Goal: Task Accomplishment & Management: Manage account settings

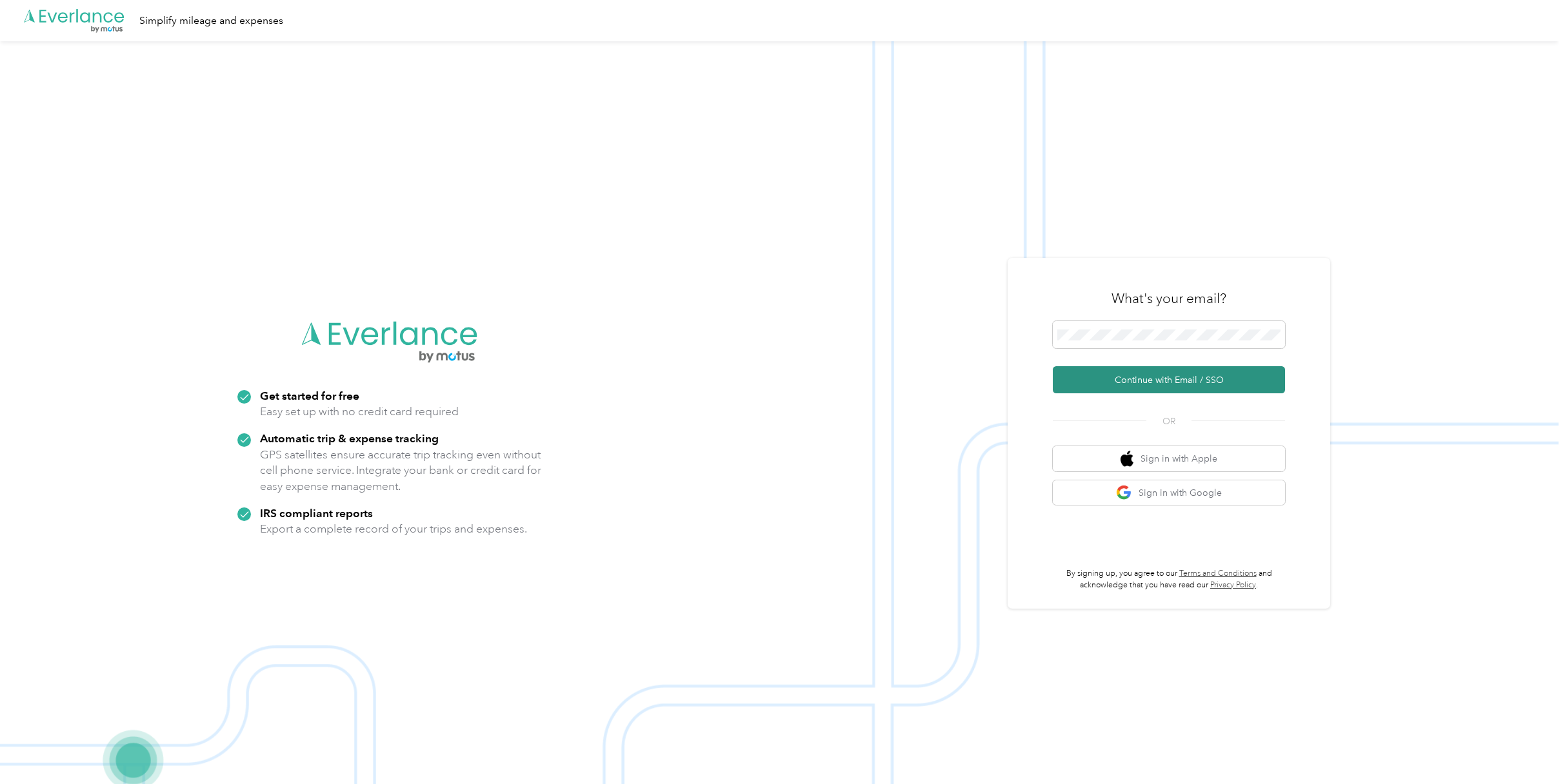
click at [1155, 378] on button "Continue with Email / SSO" at bounding box center [1169, 380] width 232 height 27
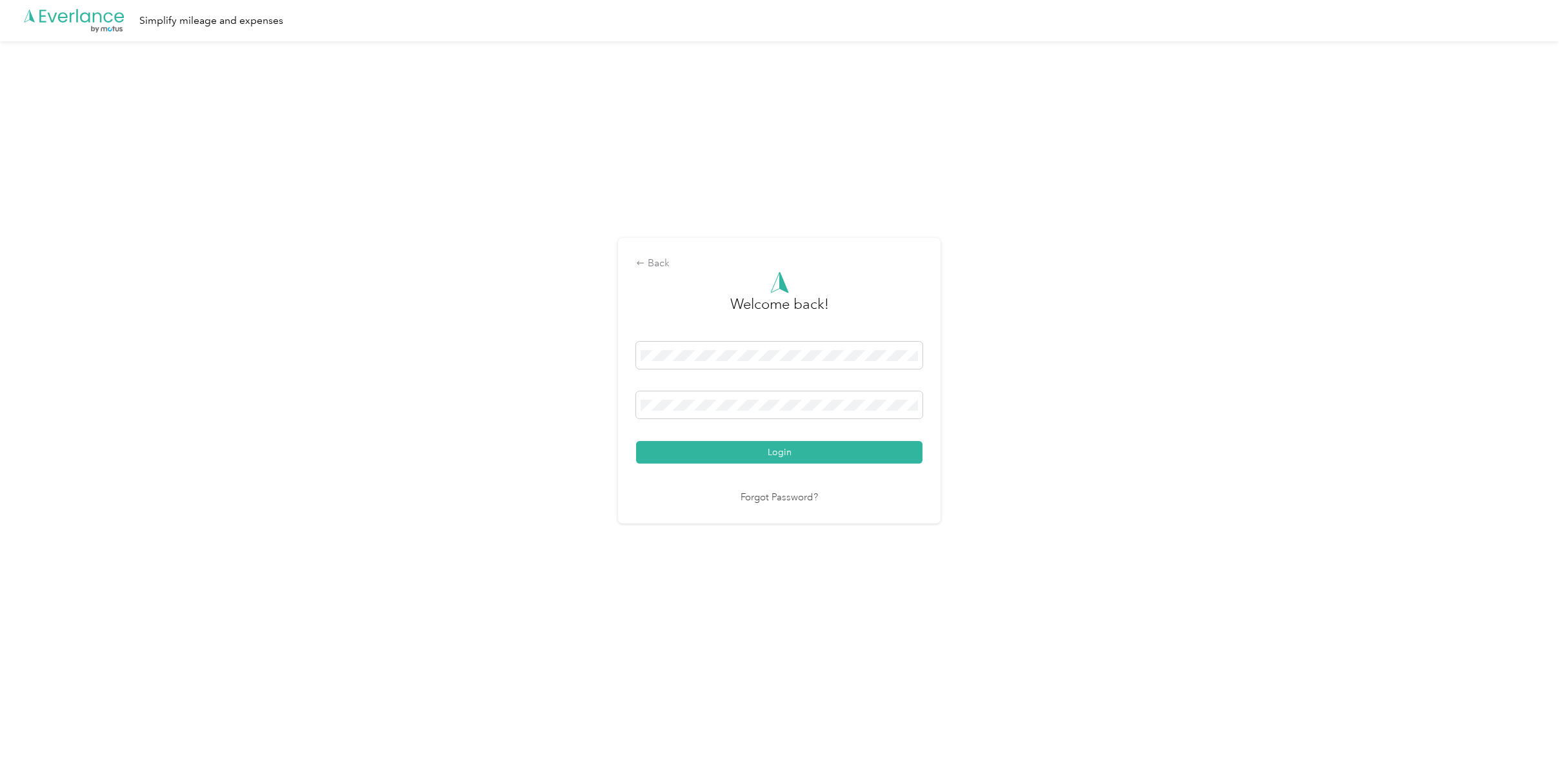
click at [801, 451] on button "Login" at bounding box center [779, 453] width 286 height 22
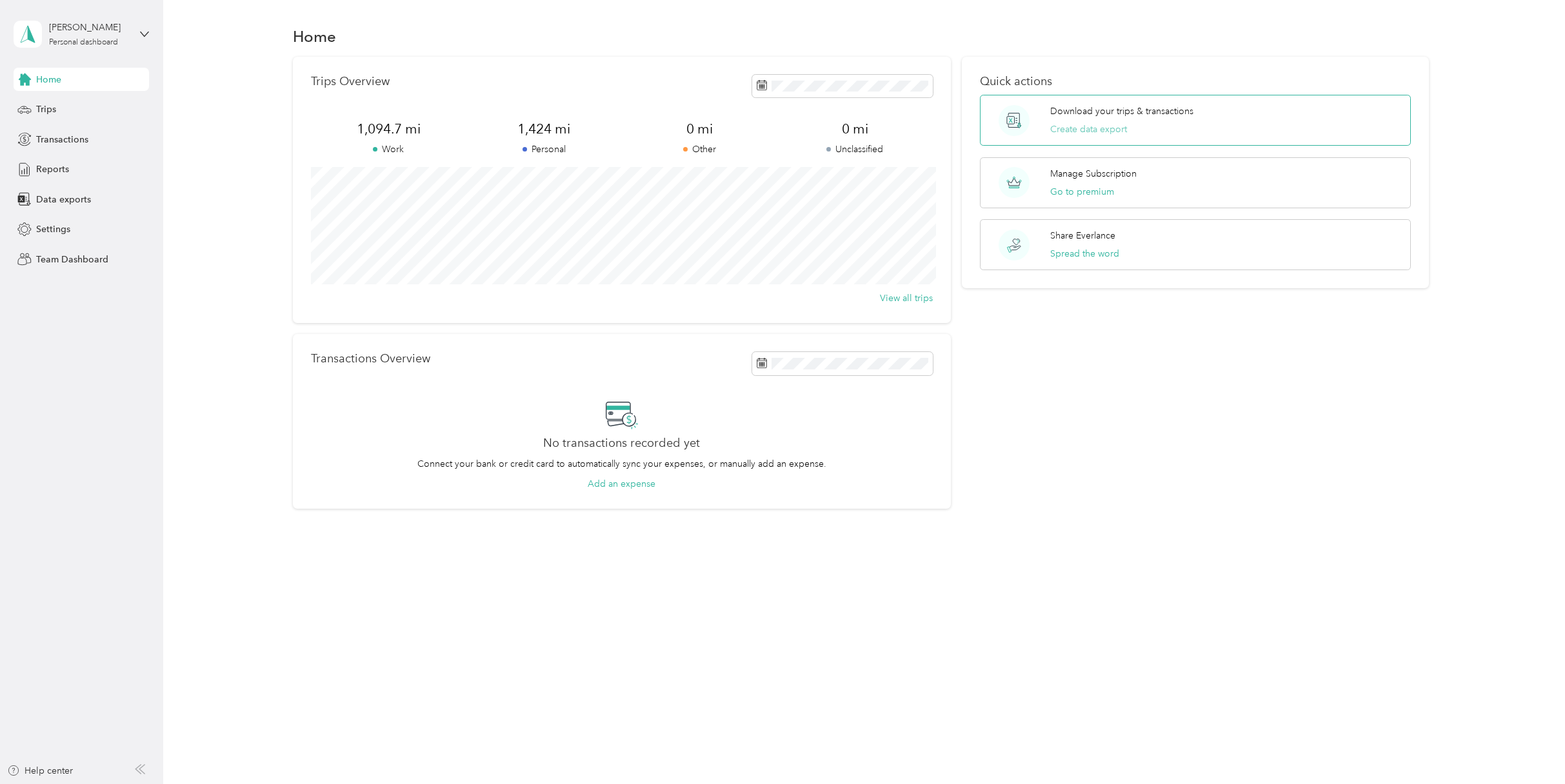
click at [1098, 131] on button "Create data export" at bounding box center [1089, 130] width 77 height 14
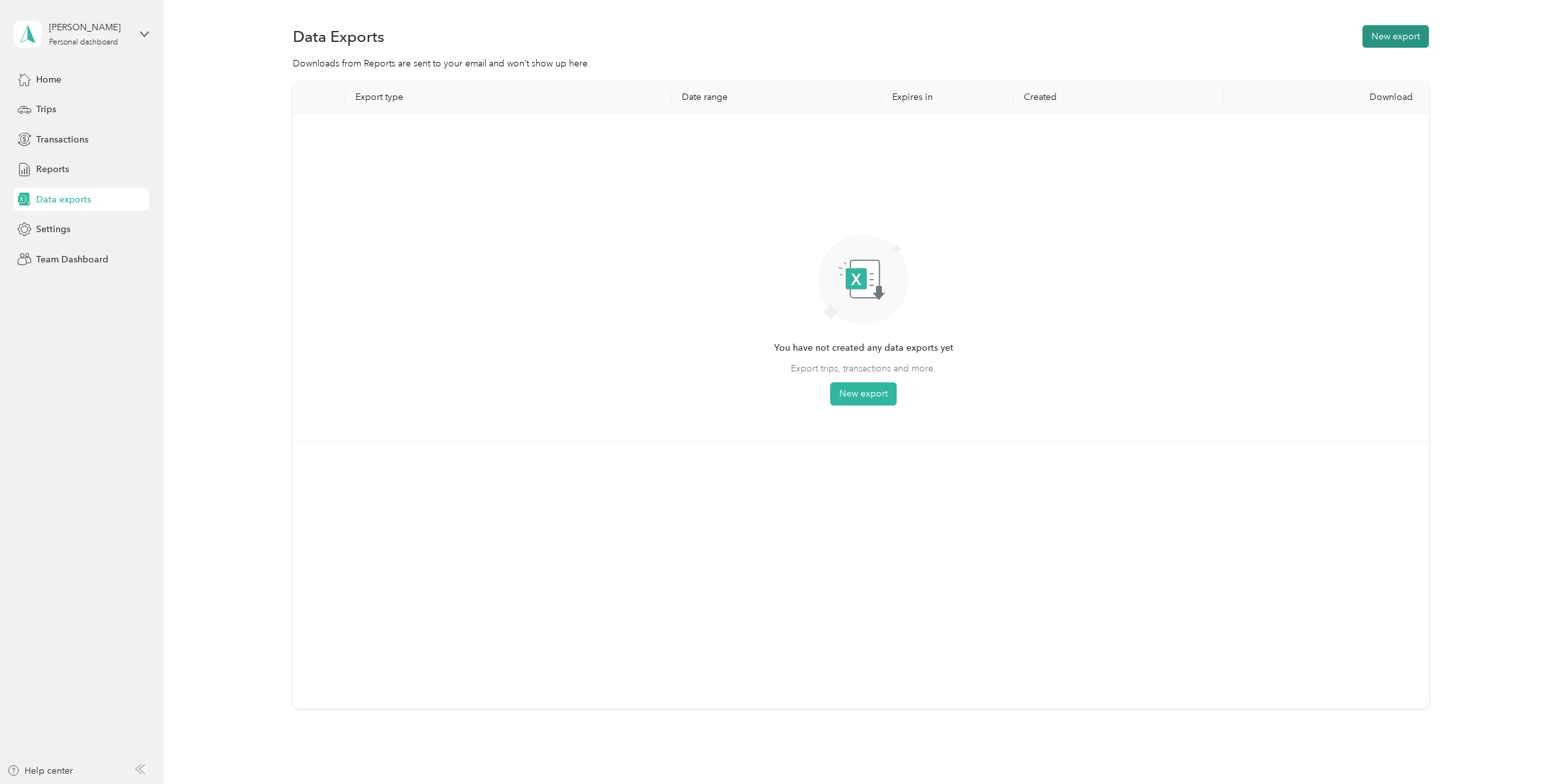
click at [1400, 29] on button "New export" at bounding box center [1396, 37] width 66 height 22
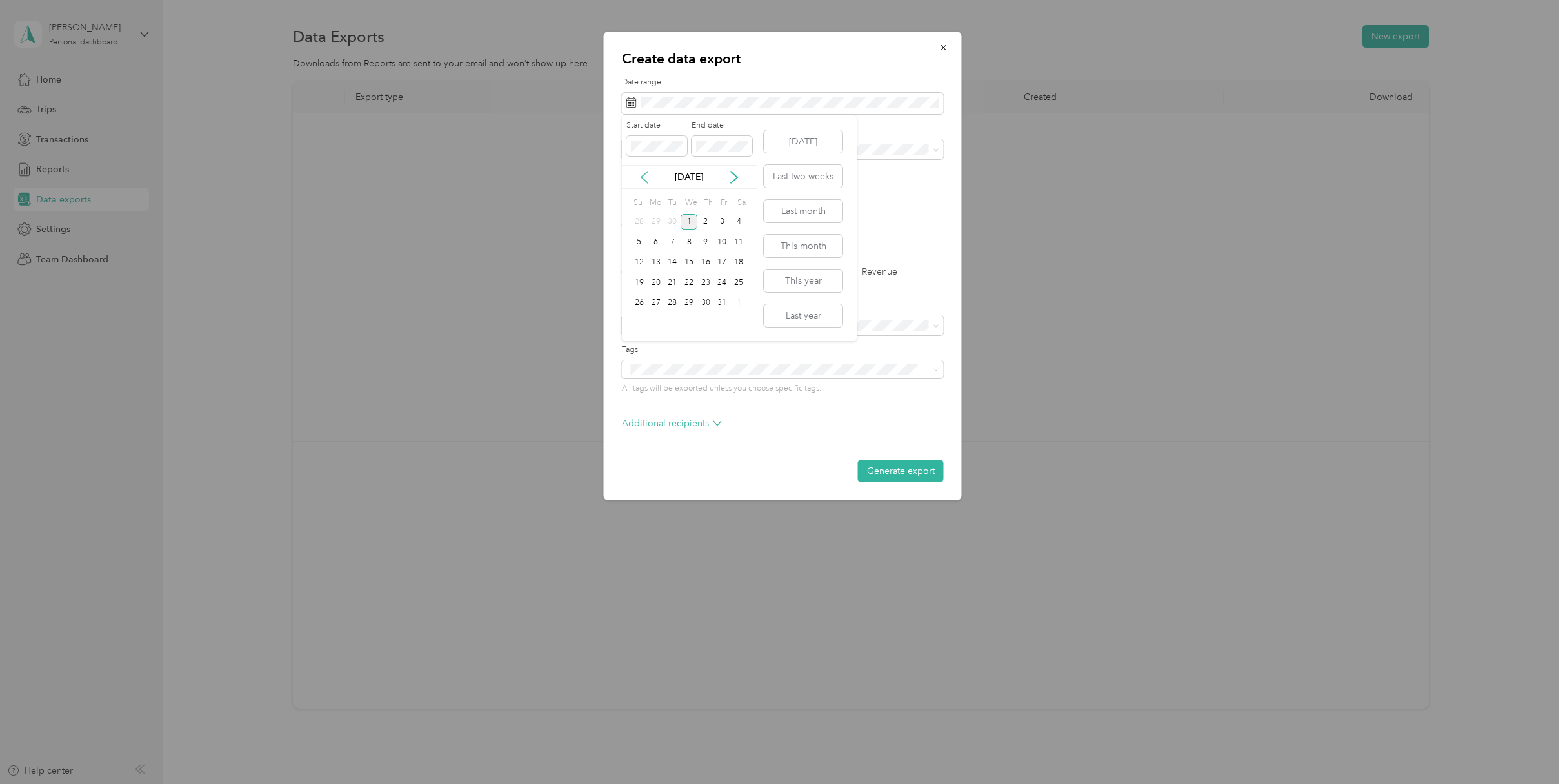
click at [641, 182] on icon at bounding box center [644, 177] width 13 height 13
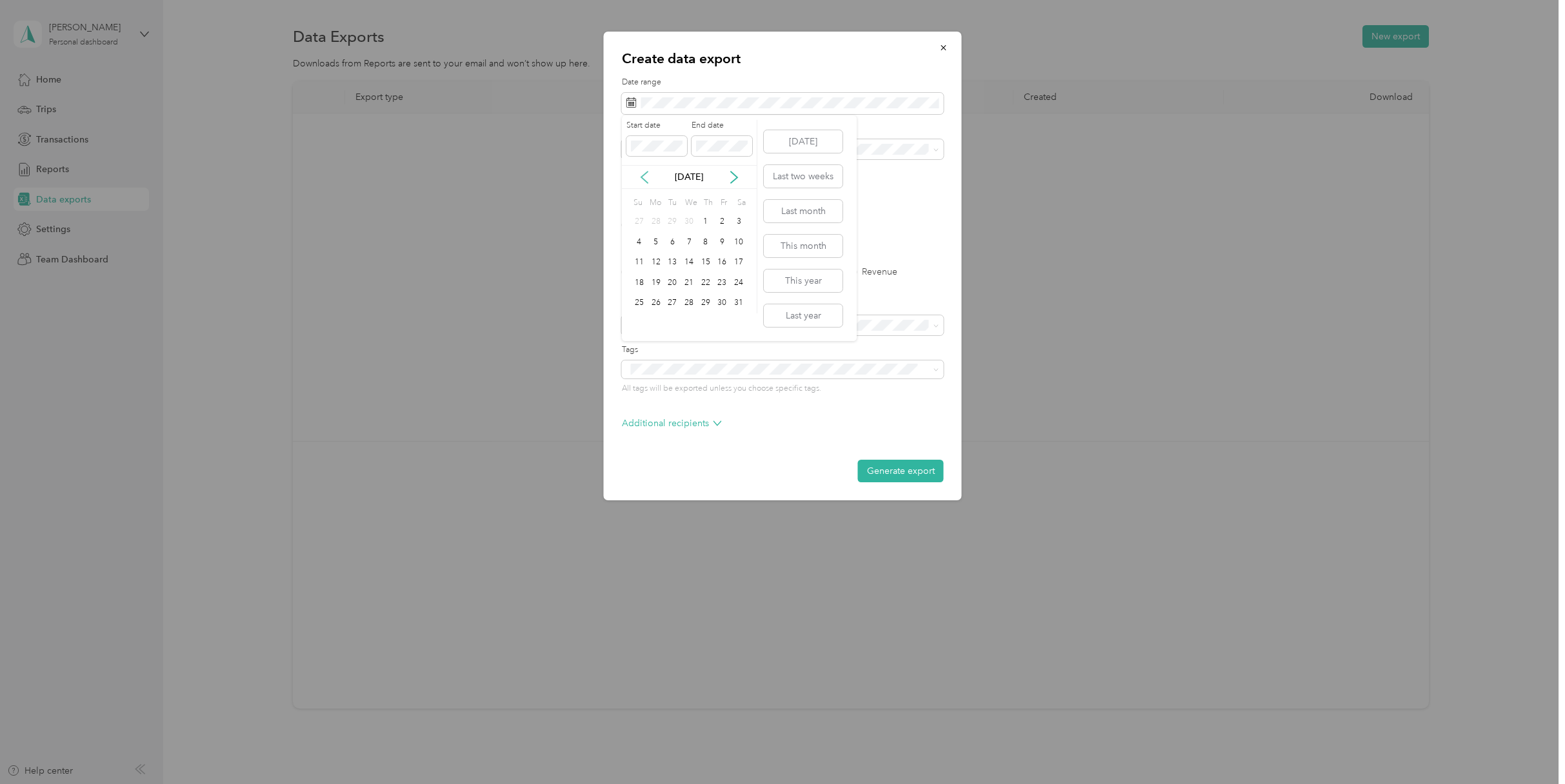
click at [641, 182] on icon at bounding box center [644, 177] width 13 height 13
click at [692, 221] on div "1" at bounding box center [690, 222] width 17 height 16
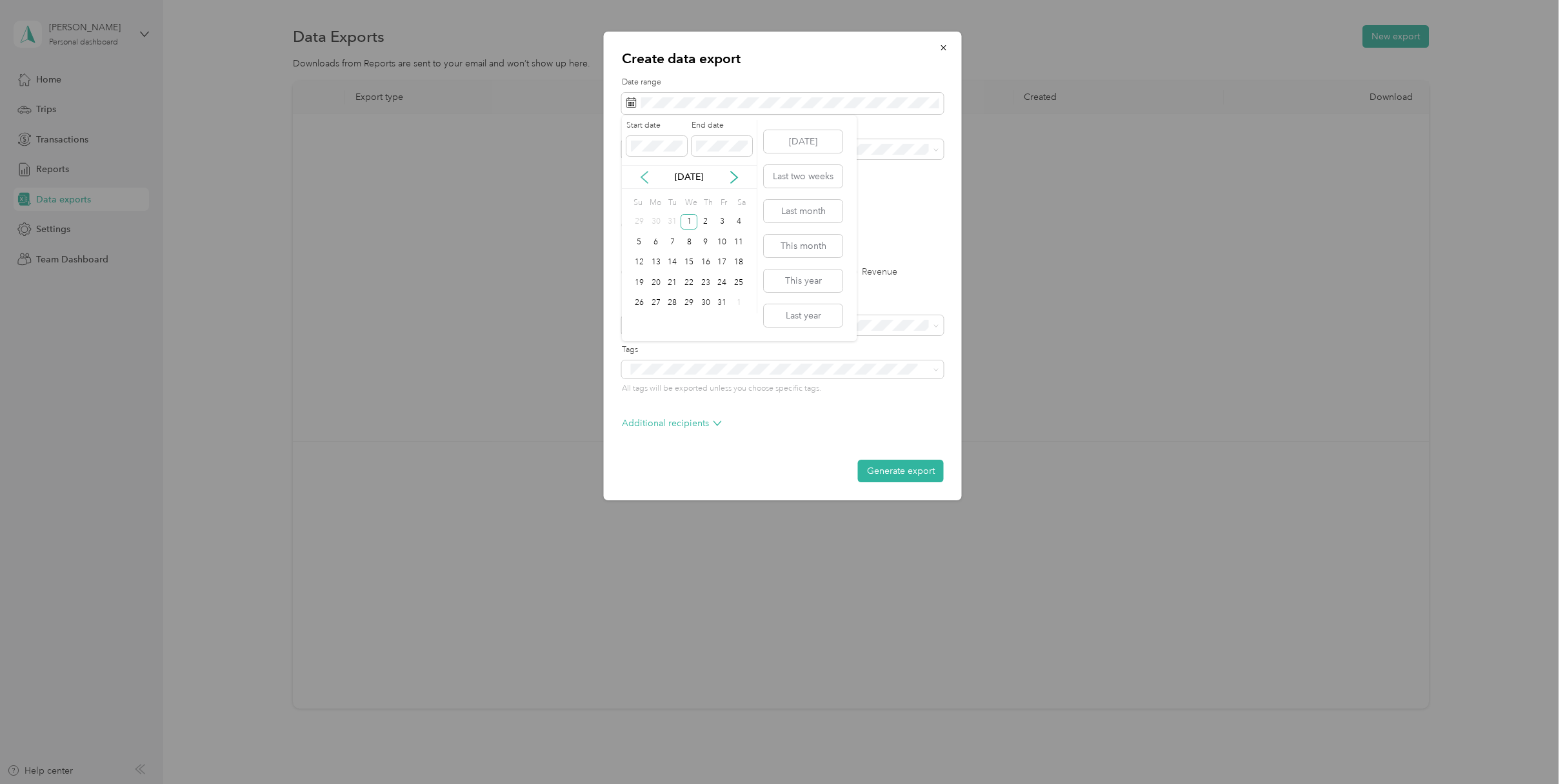
click at [642, 174] on icon at bounding box center [644, 177] width 13 height 13
click at [732, 176] on icon at bounding box center [734, 177] width 13 height 13
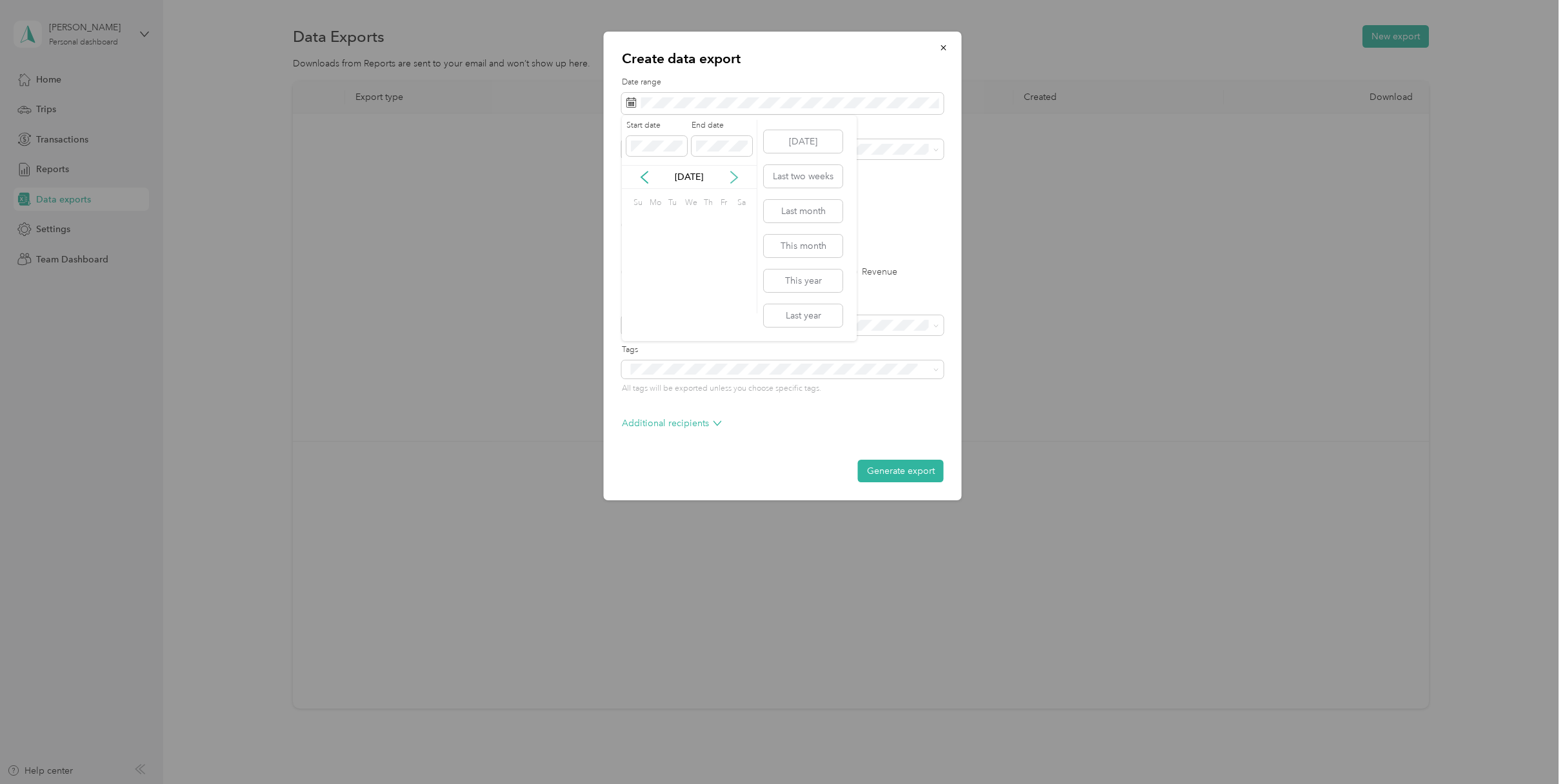
click at [732, 176] on icon at bounding box center [734, 177] width 13 height 13
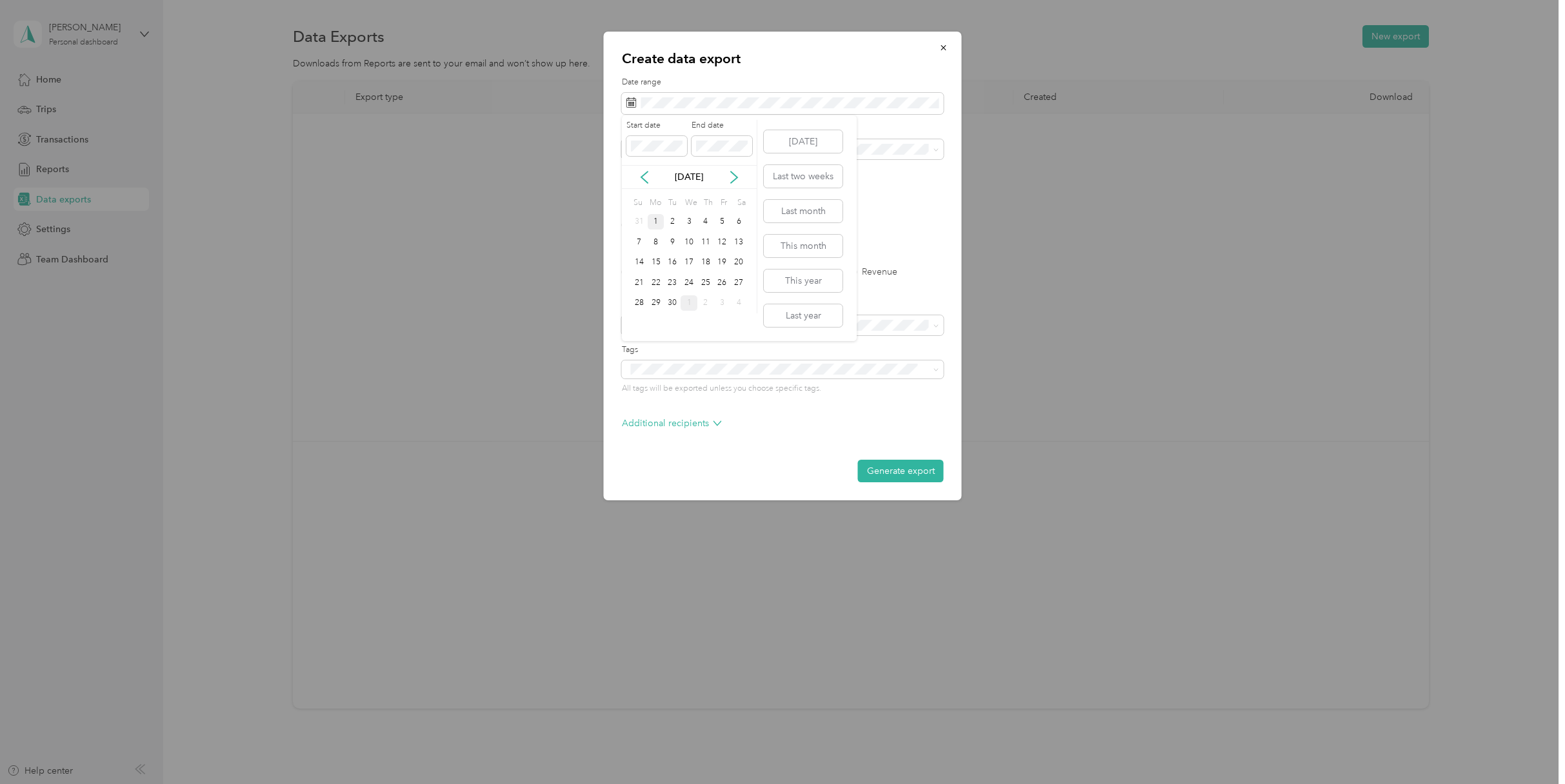
click at [658, 224] on div "1" at bounding box center [656, 222] width 17 height 16
click at [893, 472] on button "Generate export" at bounding box center [901, 471] width 86 height 22
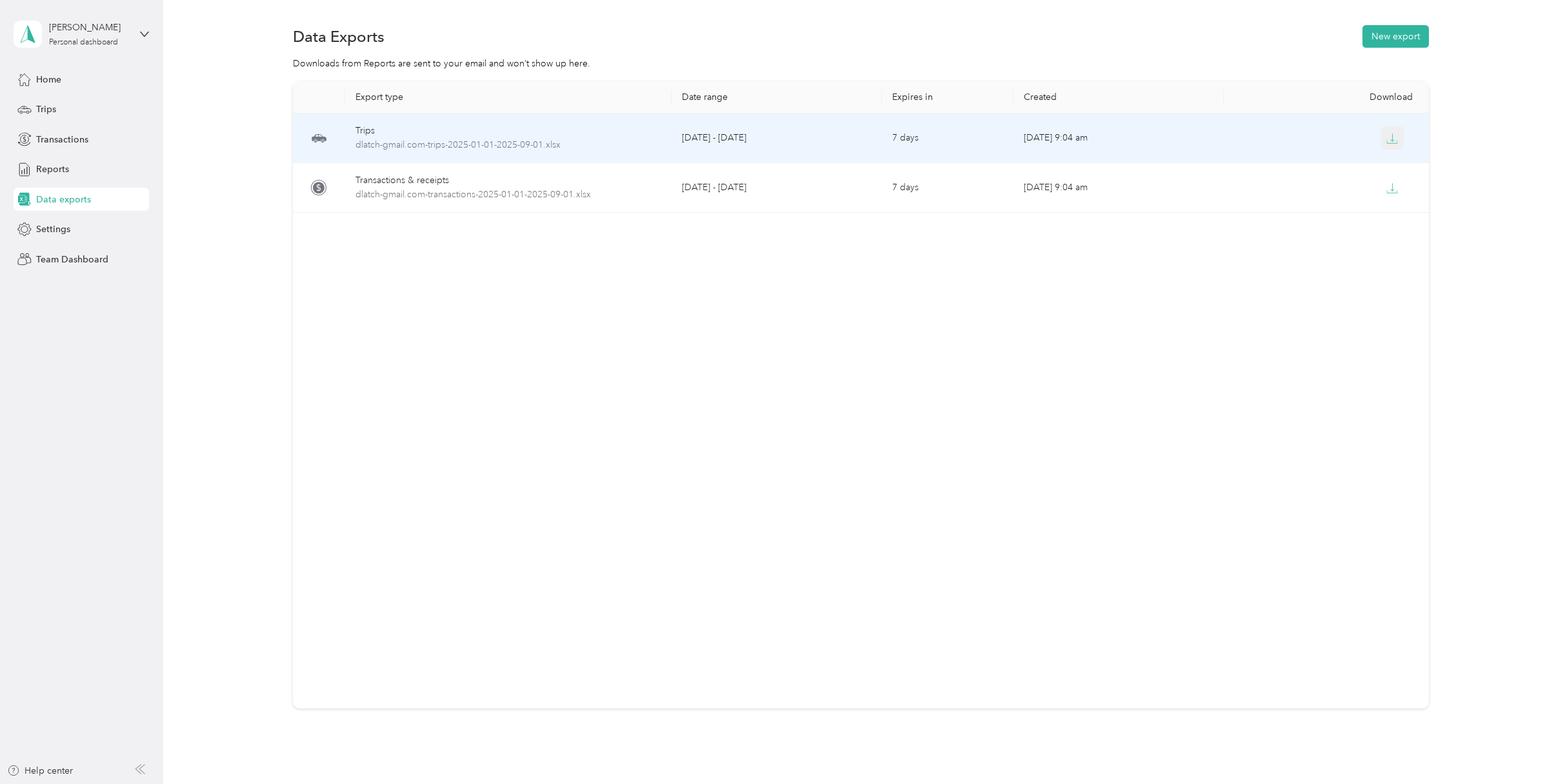
click at [1395, 138] on icon "button" at bounding box center [1393, 139] width 12 height 12
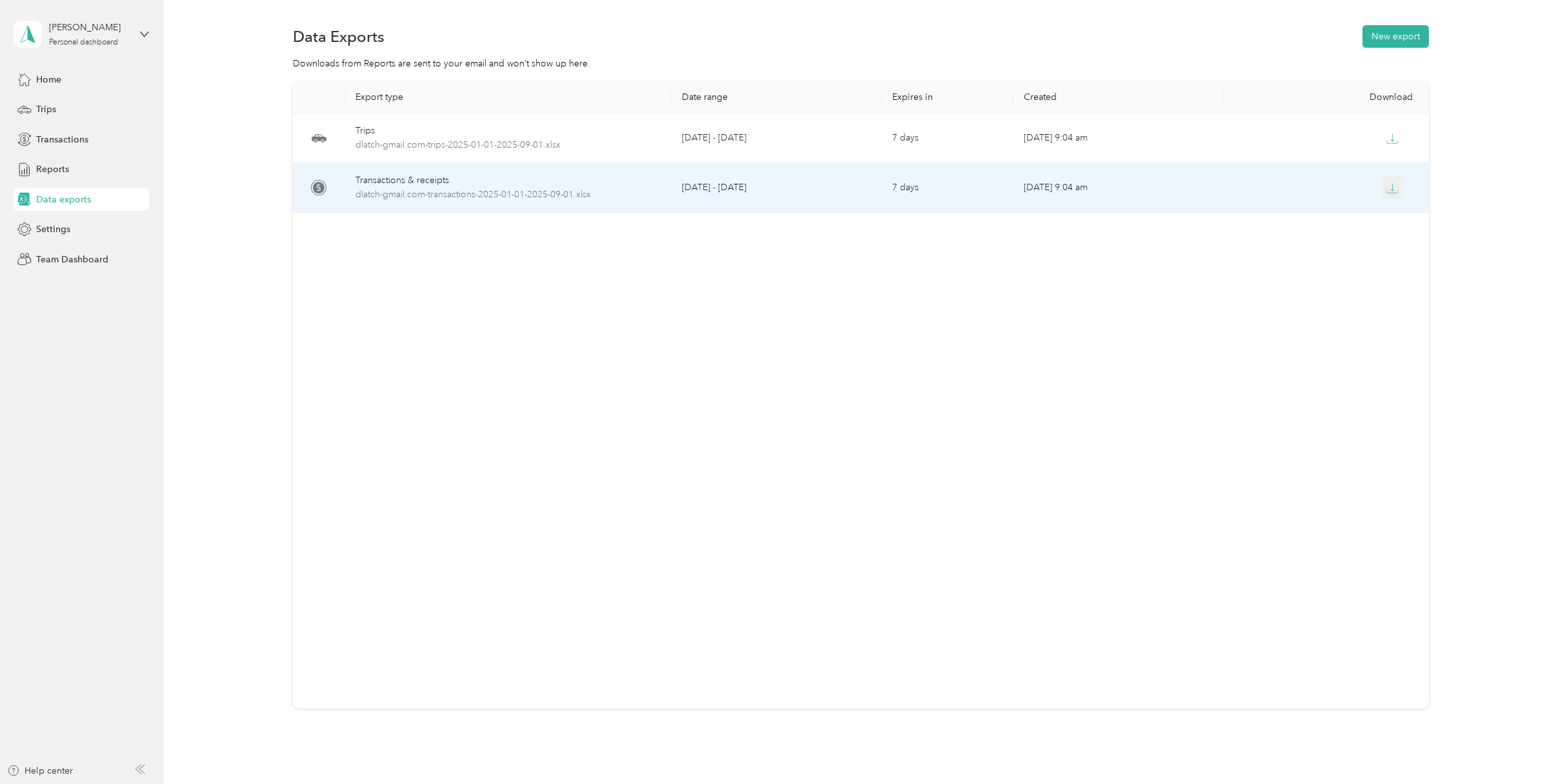
click at [1397, 188] on icon "button" at bounding box center [1393, 188] width 12 height 12
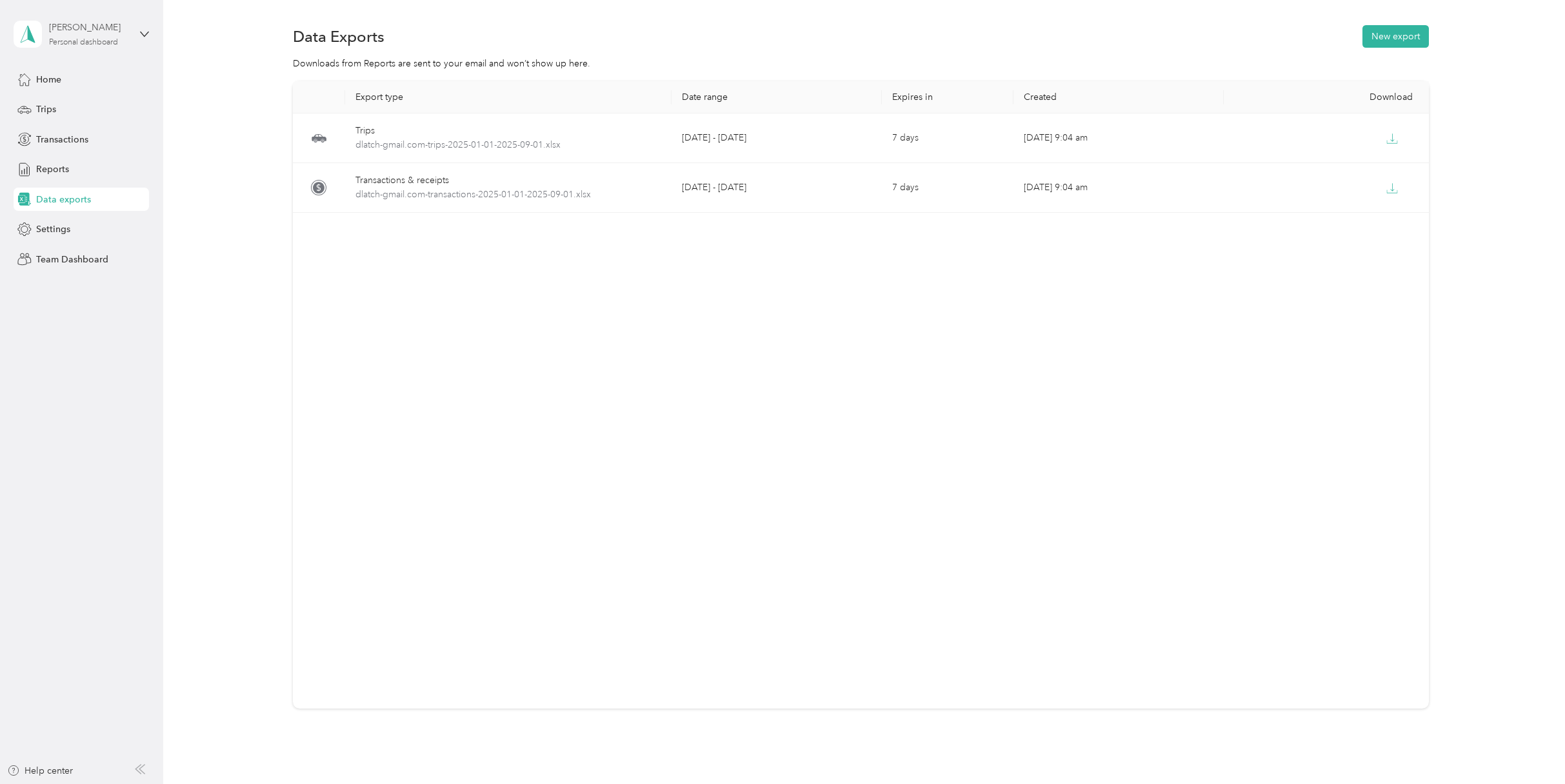
click at [90, 32] on div "[PERSON_NAME]" at bounding box center [90, 27] width 81 height 14
click at [237, 59] on div "Downloads from Reports are sent to your email and won’t show up here." at bounding box center [861, 64] width 1364 height 14
click at [46, 234] on span "Settings" at bounding box center [53, 229] width 34 height 14
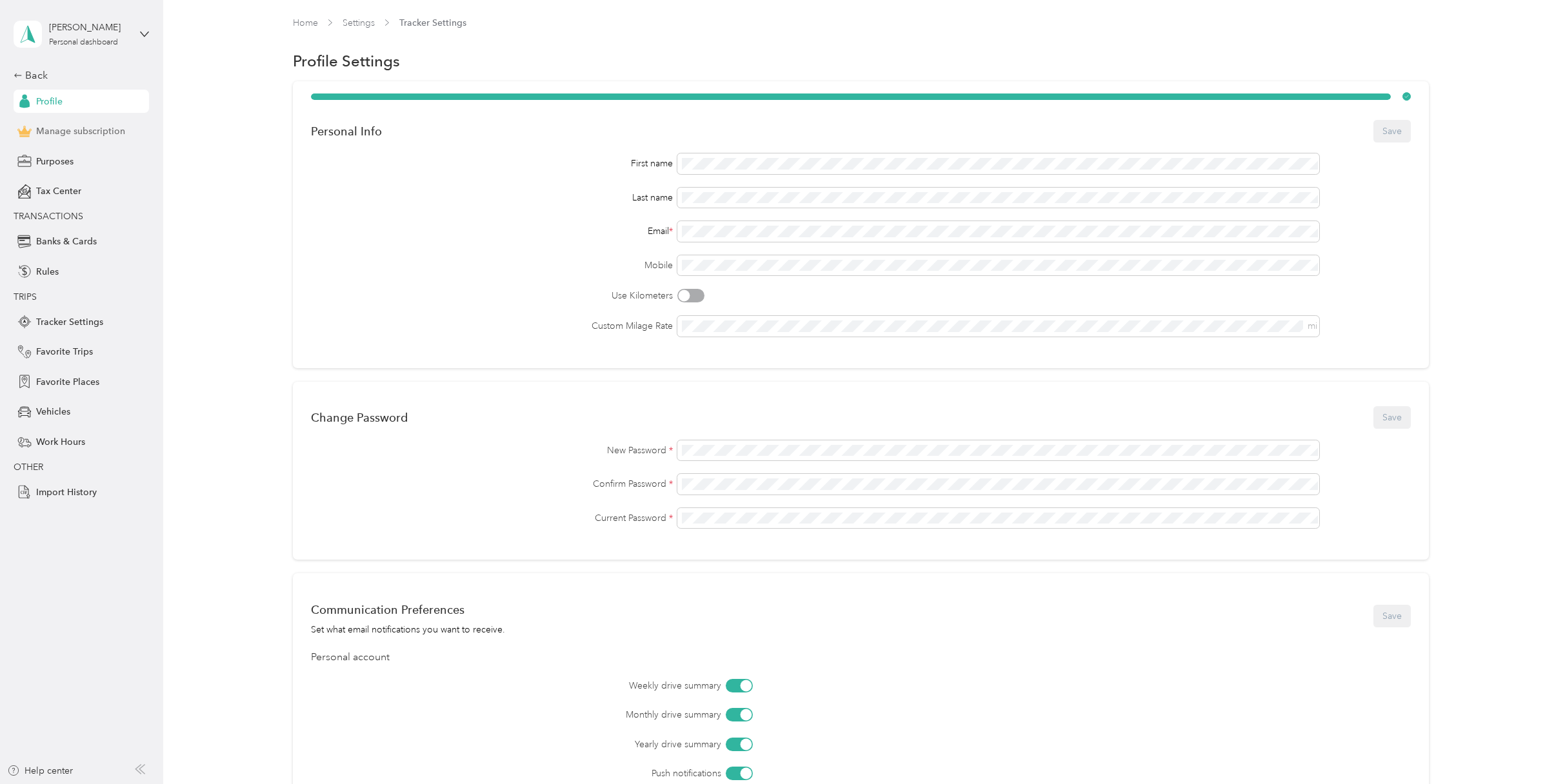
click at [89, 133] on span "Manage subscription" at bounding box center [80, 131] width 89 height 14
